Goal: Transaction & Acquisition: Purchase product/service

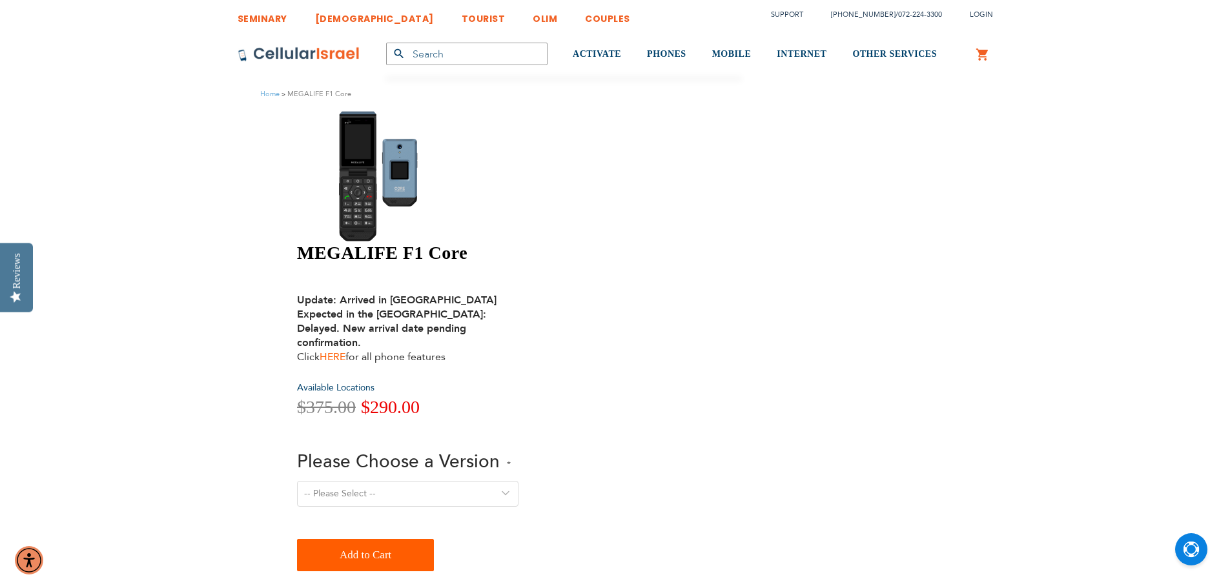
click at [345, 350] on link "HERE" at bounding box center [333, 357] width 26 height 14
click at [519, 481] on select "-- Please Select -- Version 1. Talk - Voice only, no texting Version 2. Text - …" at bounding box center [407, 494] width 221 height 26
select select "Version 5. Talk, Text, Media and drive - includes all apps mentioned above"
click at [519, 481] on select "-- Please Select -- Version 1. Talk - Voice only, no texting Version 2. Text - …" at bounding box center [407, 494] width 221 height 26
click at [391, 542] on span "Add to Cart" at bounding box center [366, 555] width 52 height 26
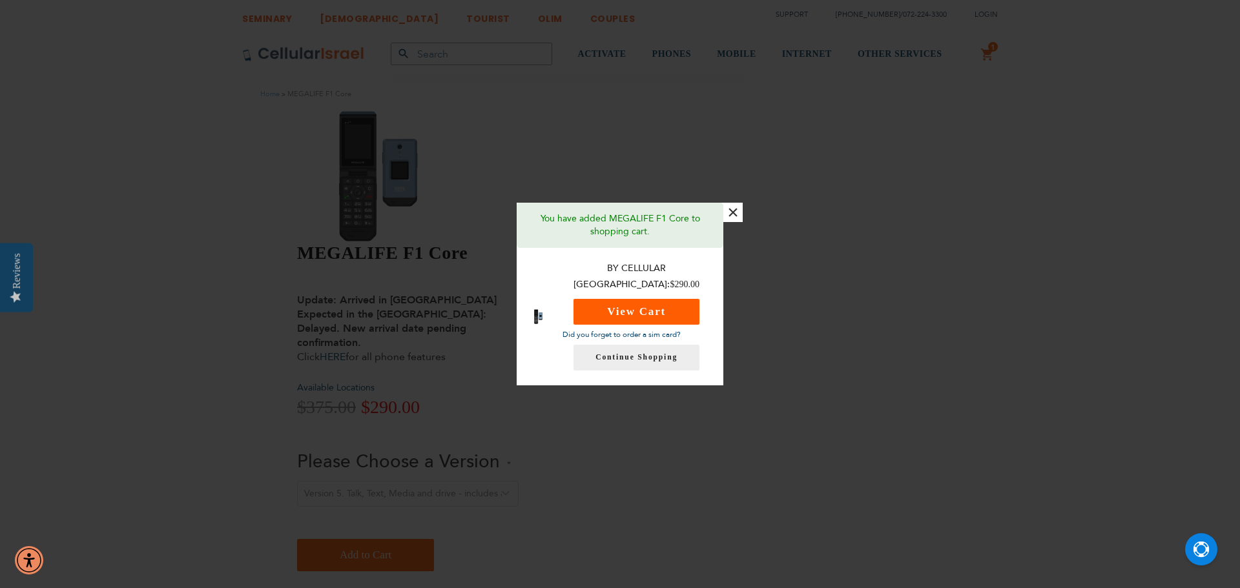
click at [666, 309] on button "View Cart" at bounding box center [636, 312] width 126 height 26
